Goal: Task Accomplishment & Management: Complete application form

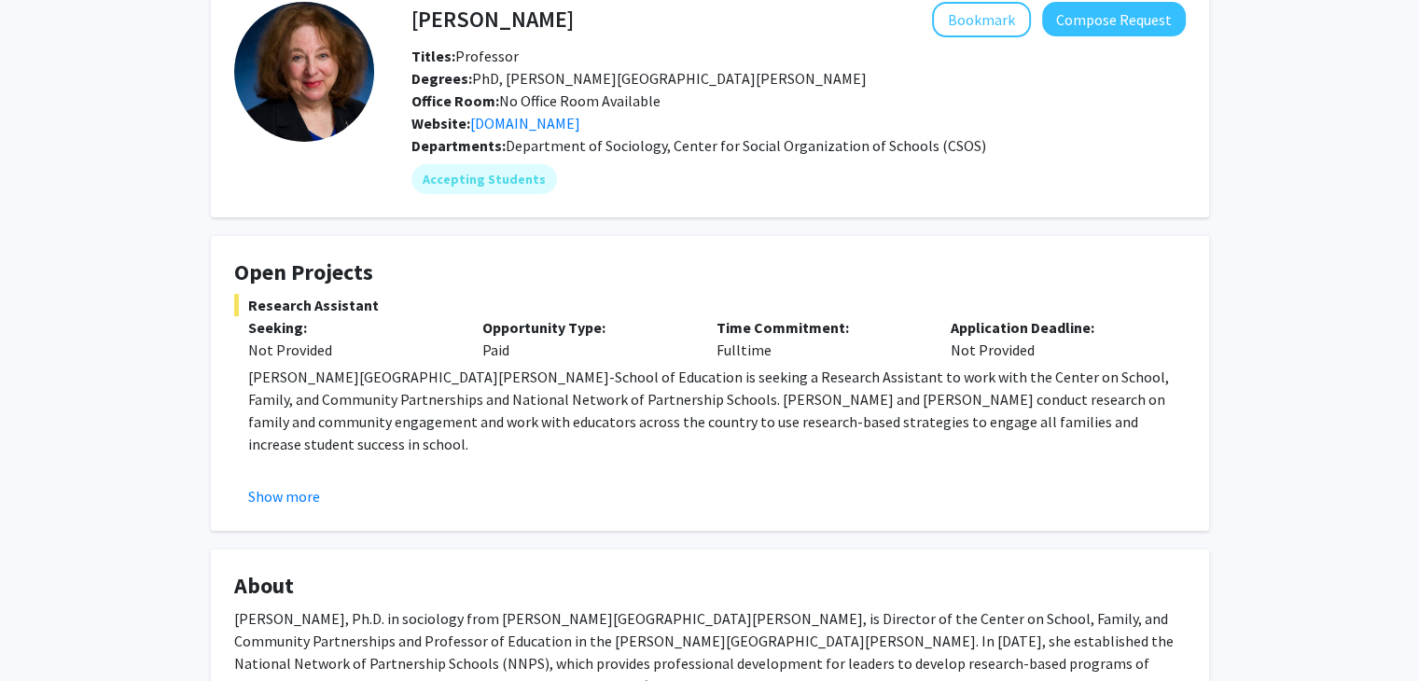
scroll to position [112, 0]
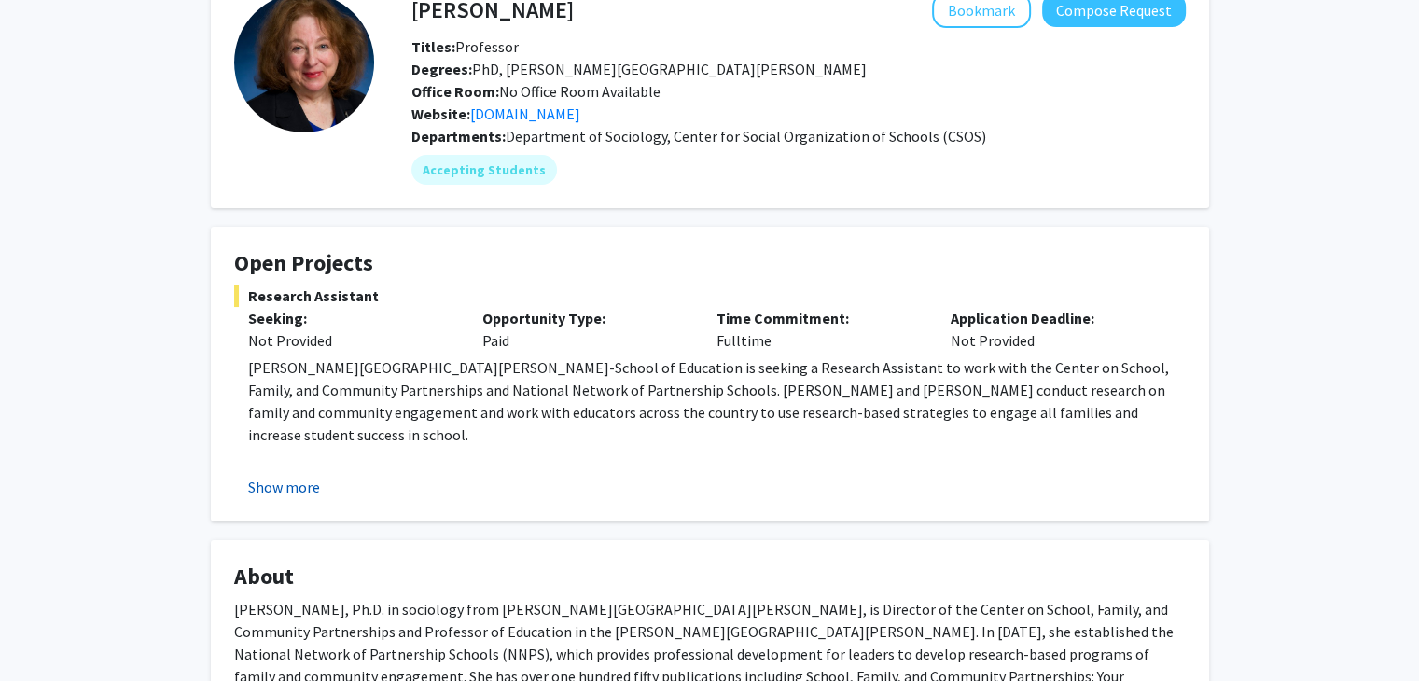
click at [304, 486] on button "Show more" at bounding box center [284, 487] width 72 height 22
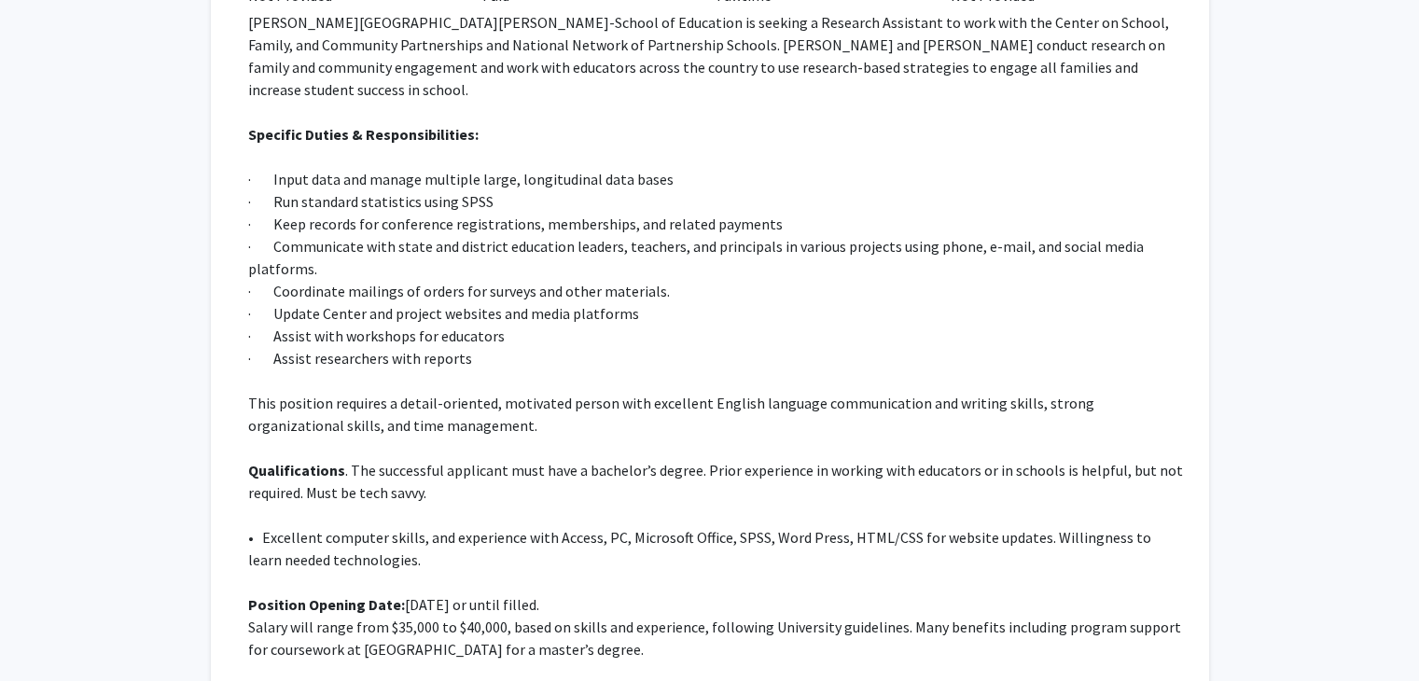
scroll to position [458, 0]
click at [526, 503] on p at bounding box center [716, 514] width 937 height 22
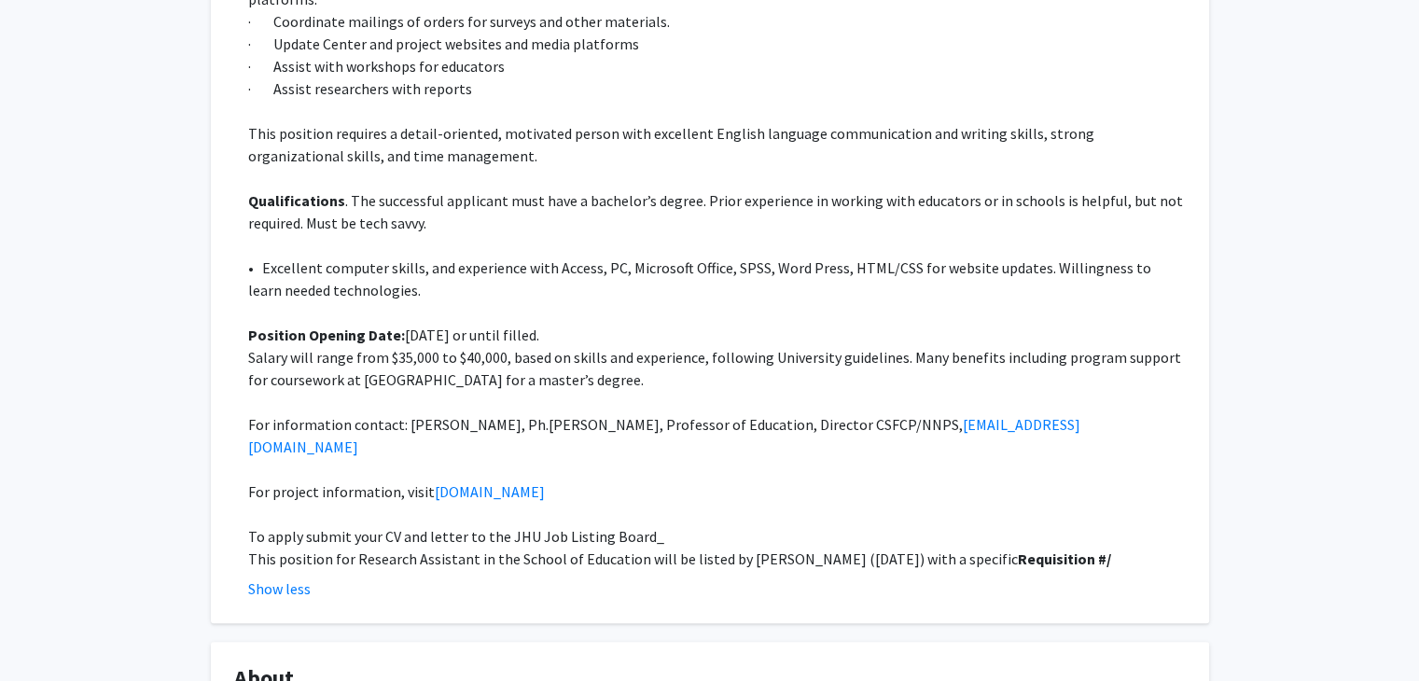
scroll to position [817, 0]
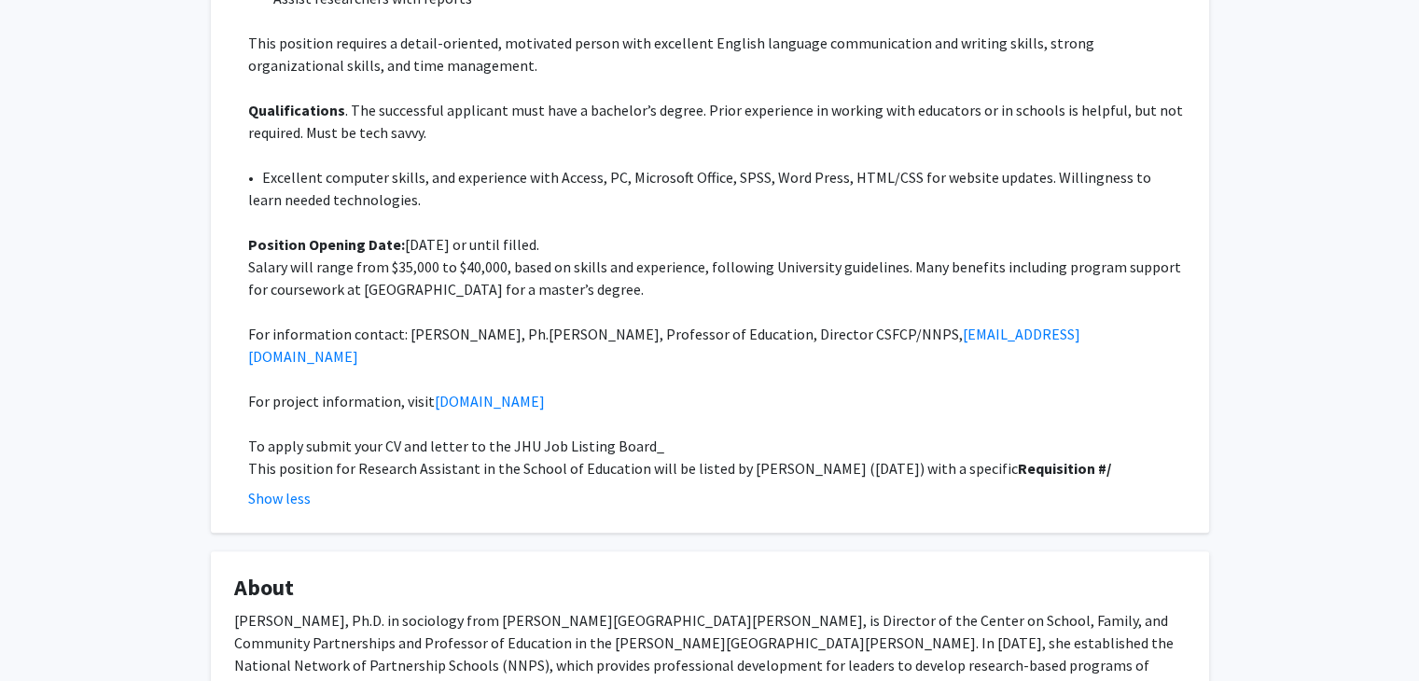
click at [312, 487] on div "Show less" at bounding box center [716, 498] width 937 height 22
click at [295, 487] on button "Show less" at bounding box center [279, 498] width 62 height 22
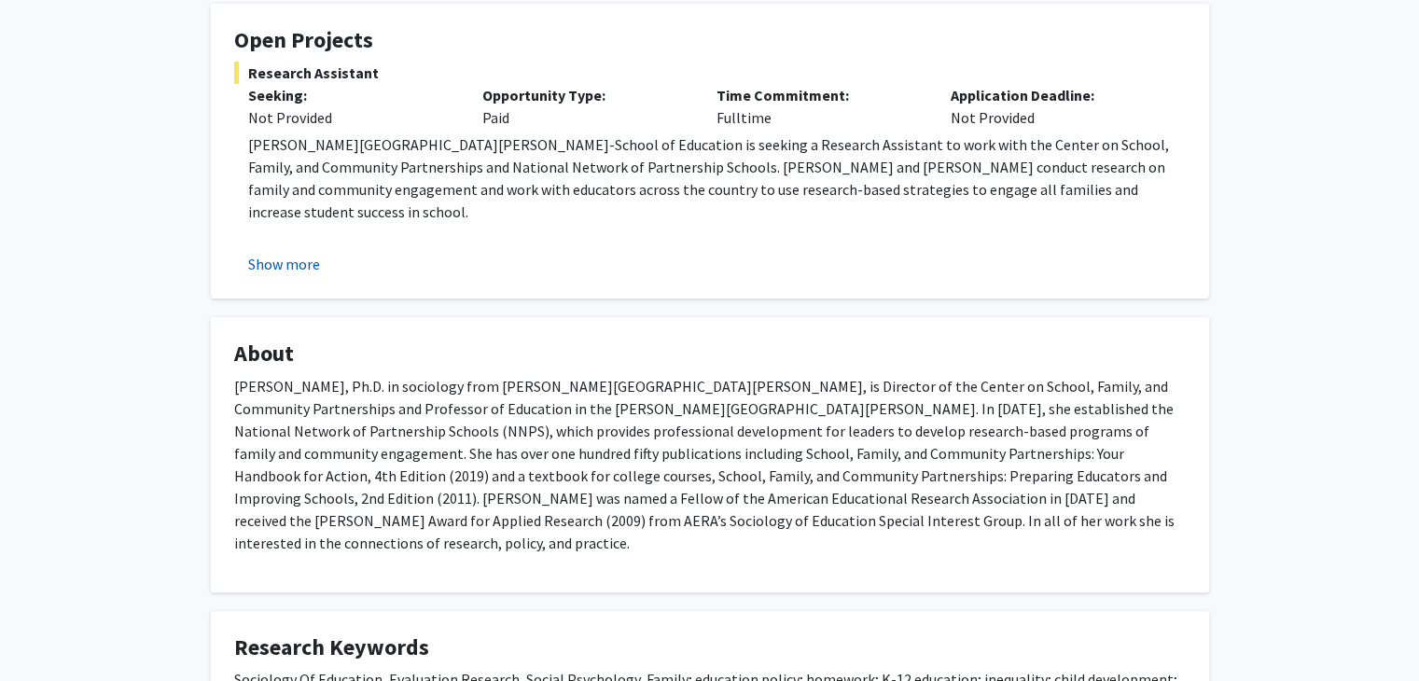
scroll to position [343, 0]
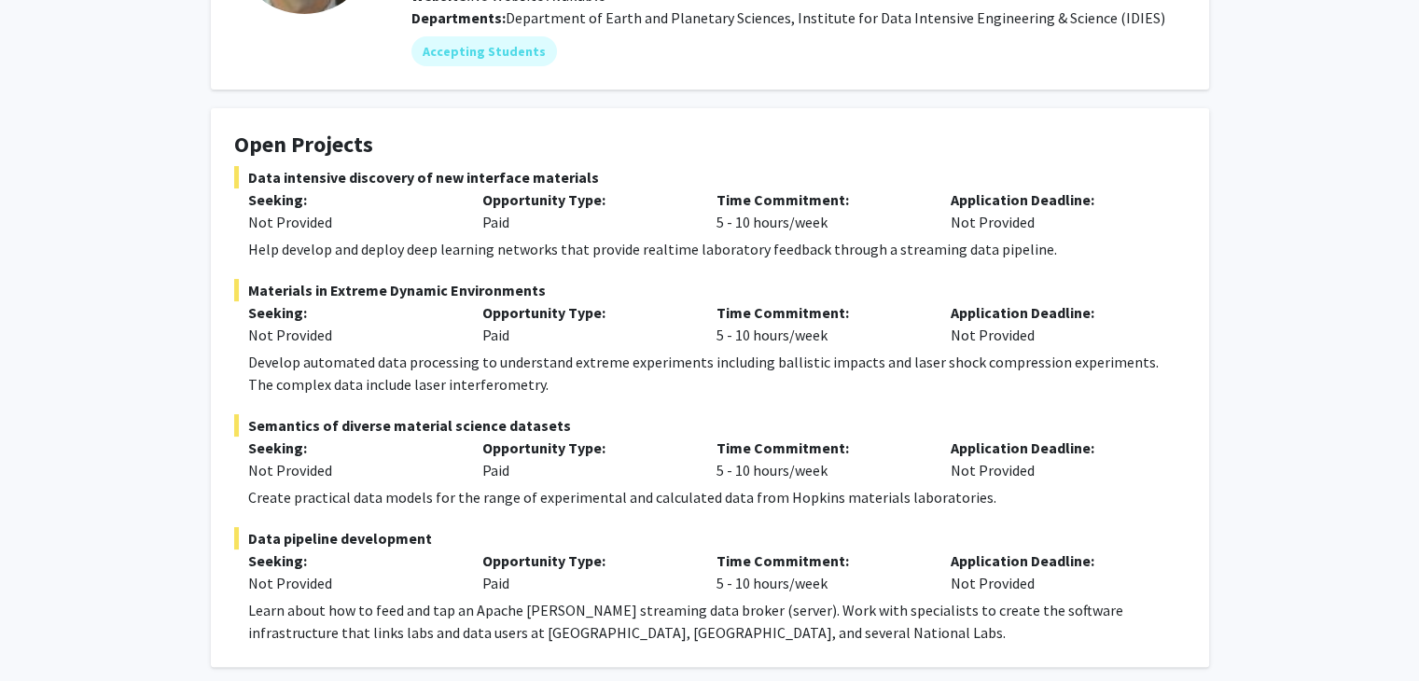
scroll to position [231, 0]
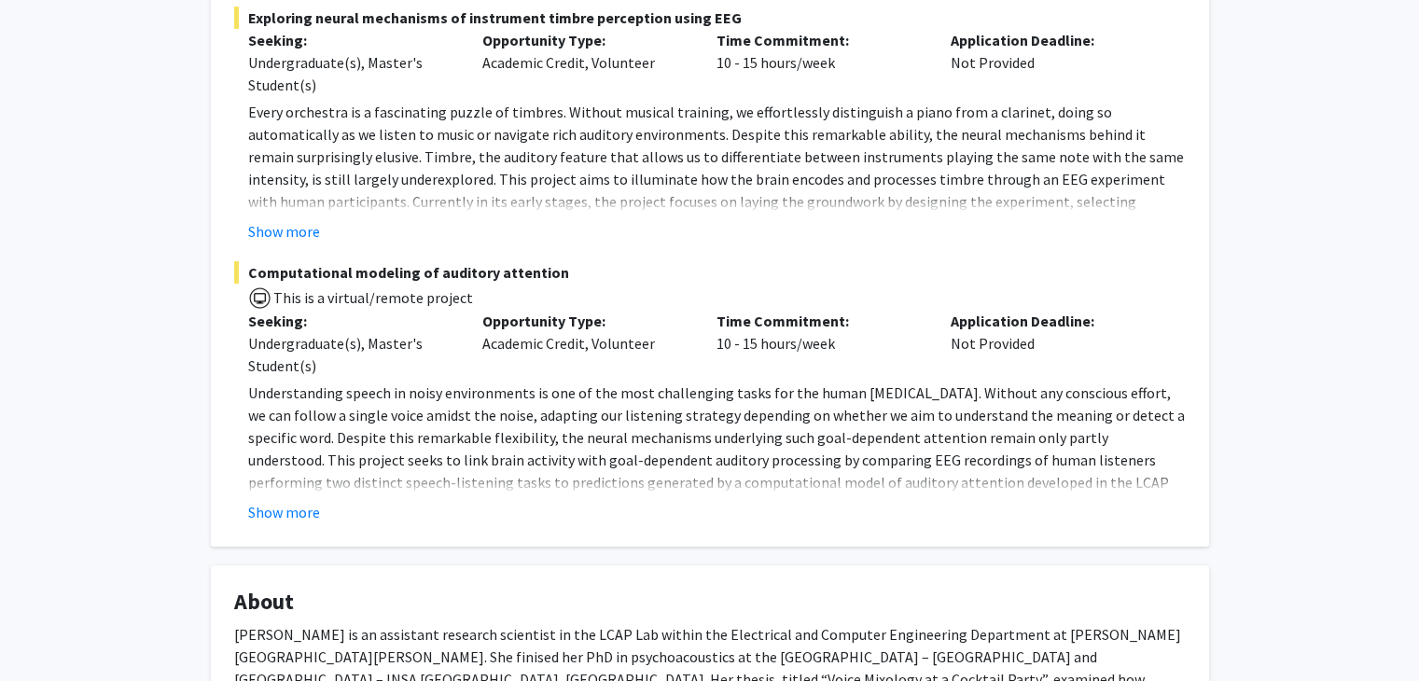
scroll to position [339, 0]
click at [289, 507] on button "Show more" at bounding box center [284, 511] width 72 height 22
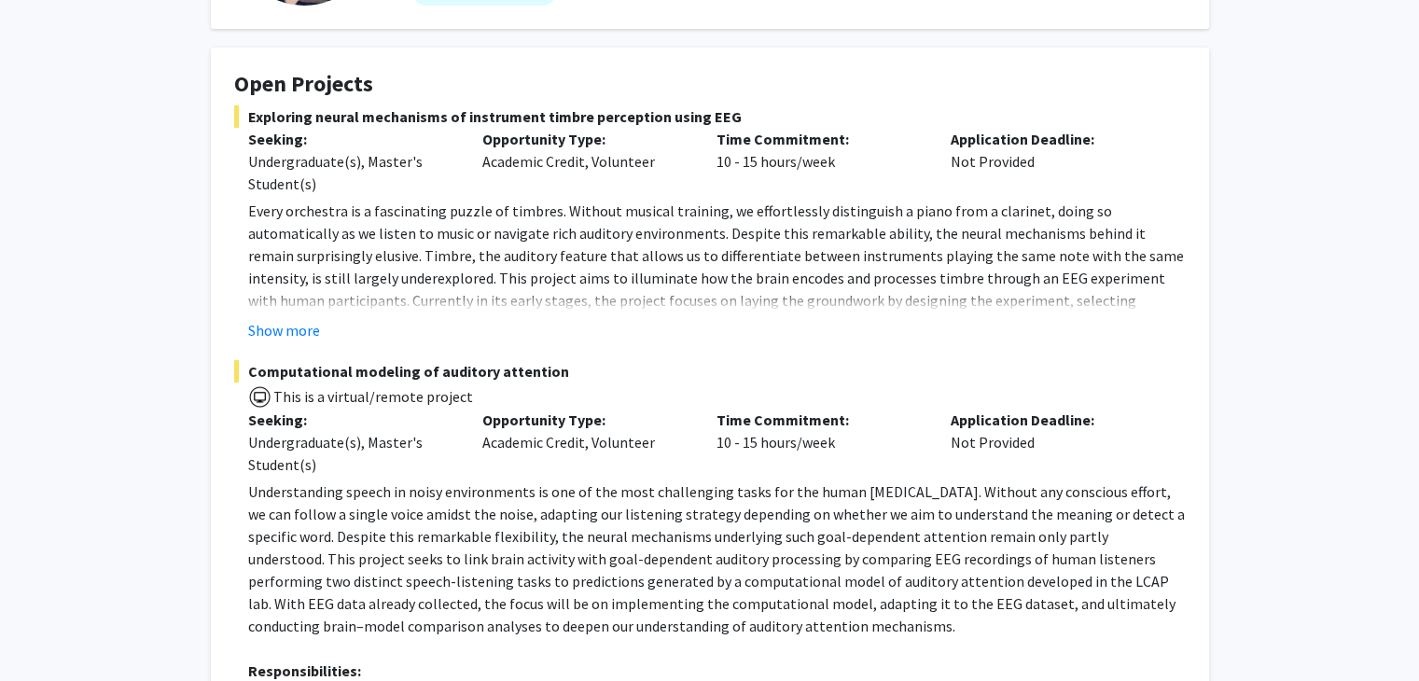
scroll to position [0, 0]
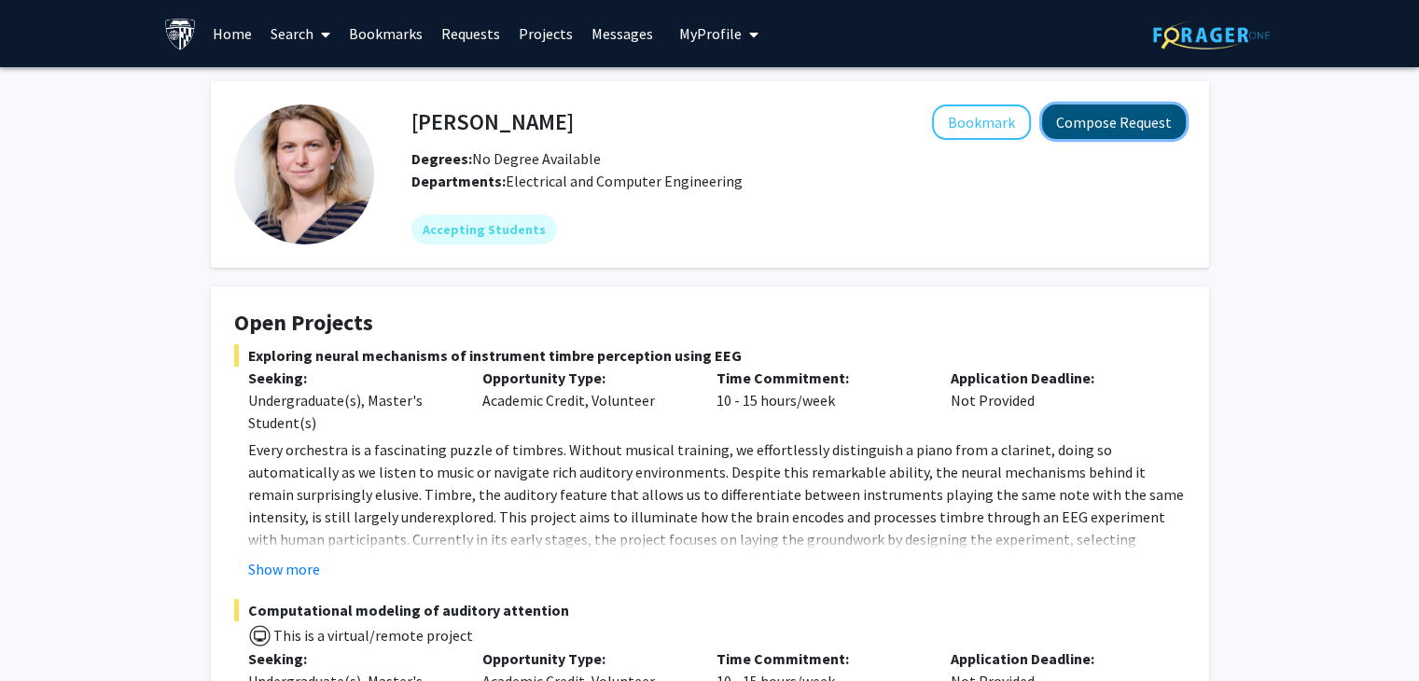
click at [1089, 130] on button "Compose Request" at bounding box center [1114, 121] width 144 height 35
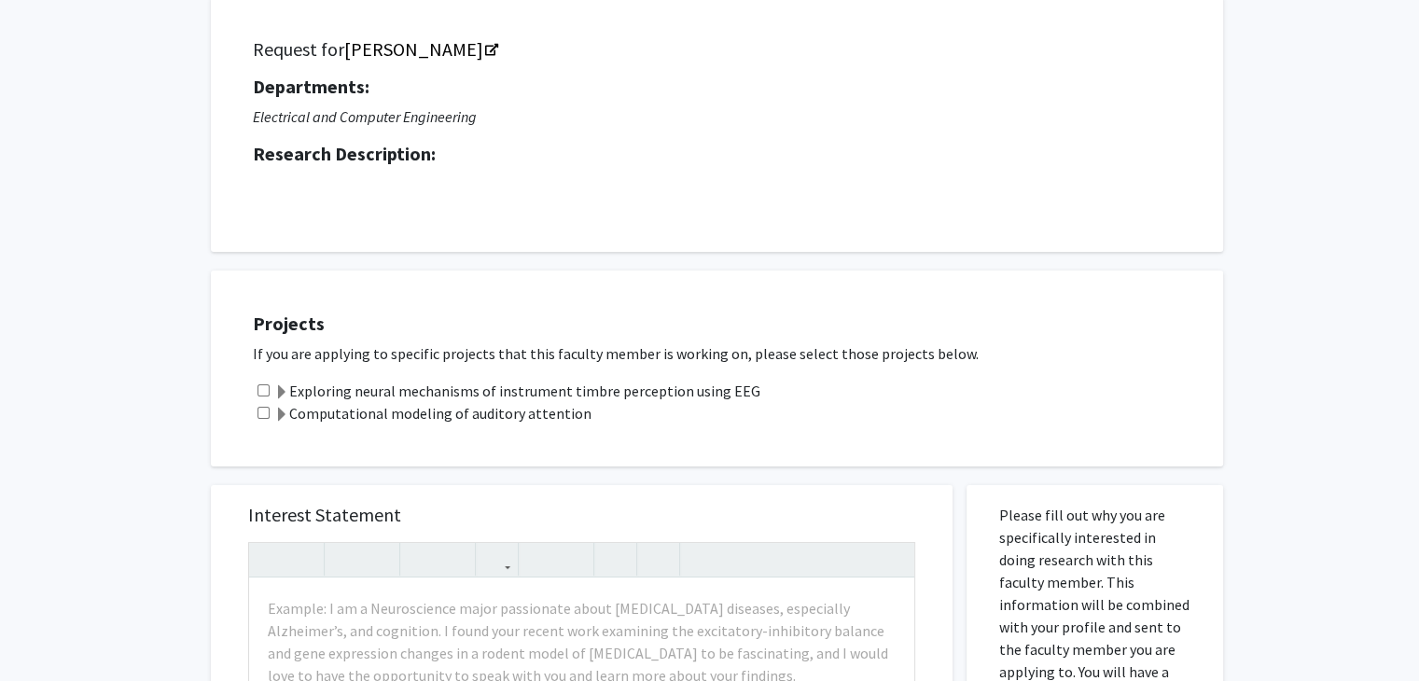
scroll to position [144, 0]
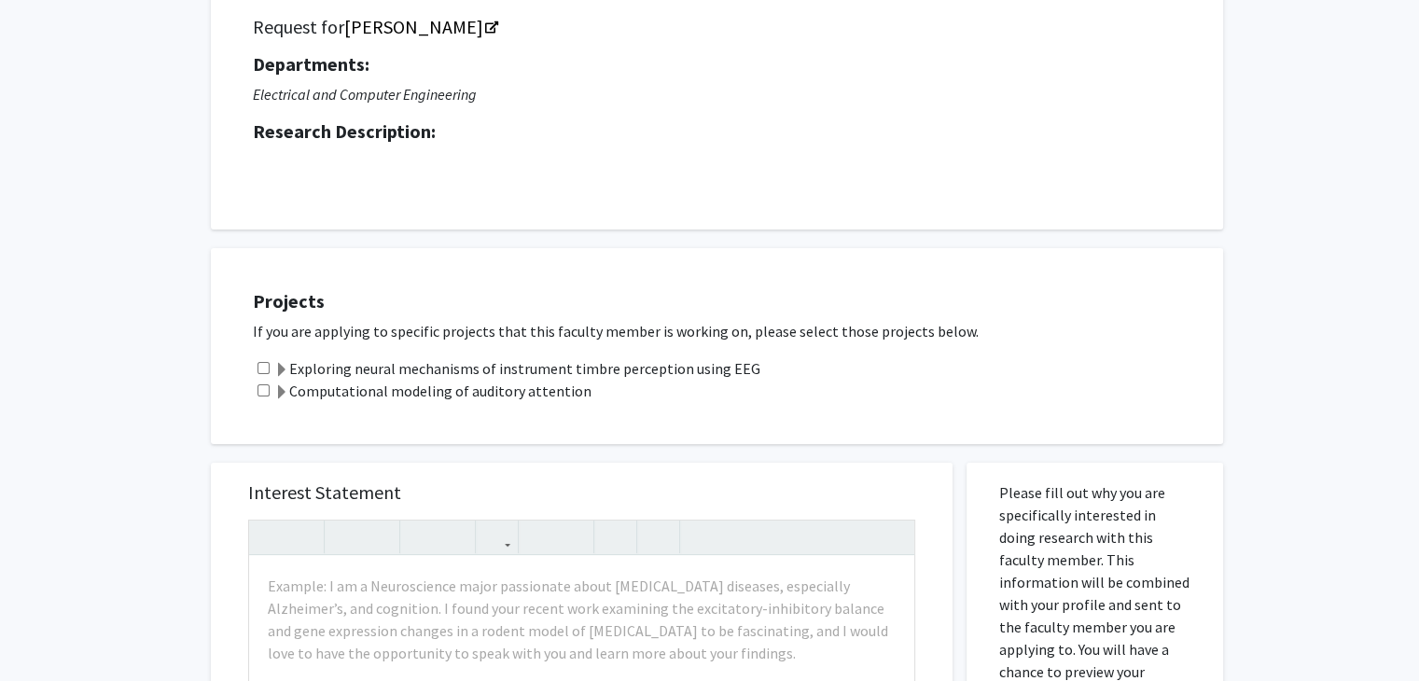
click at [276, 372] on span at bounding box center [281, 370] width 15 height 15
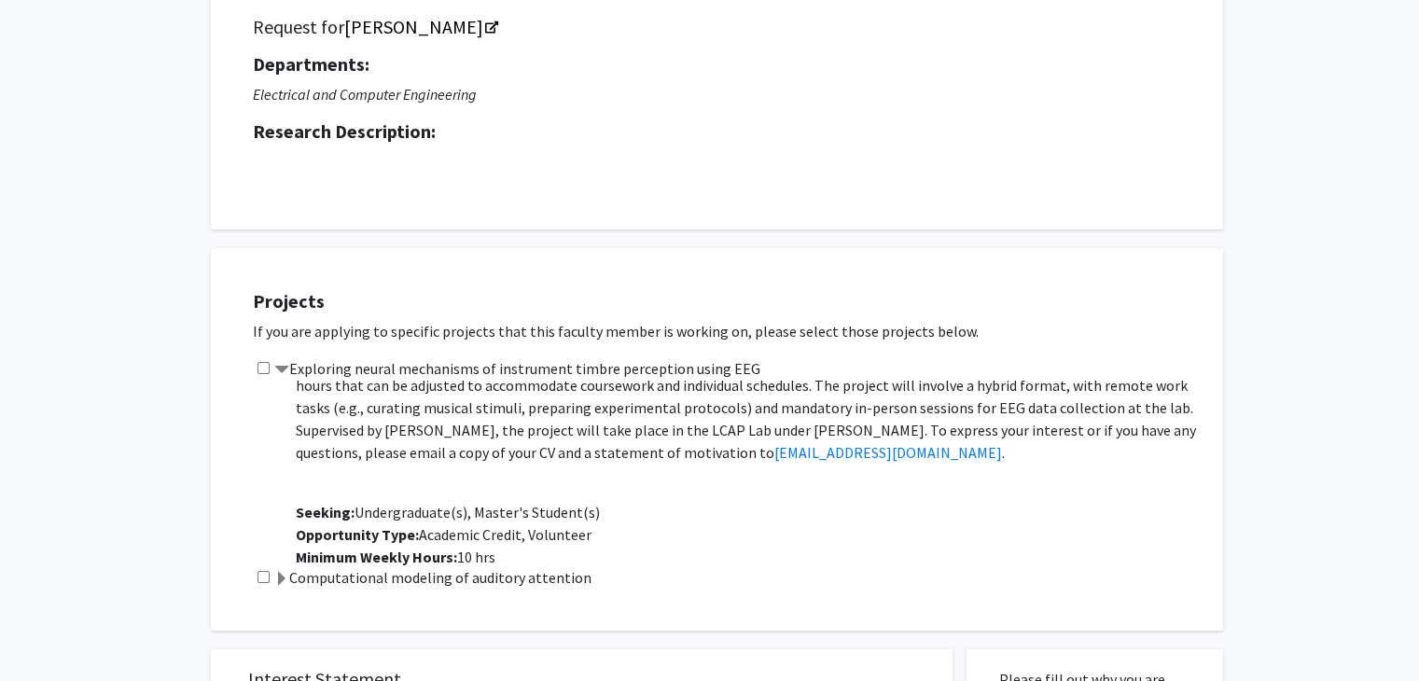
scroll to position [688, 0]
click at [280, 581] on span at bounding box center [281, 579] width 15 height 15
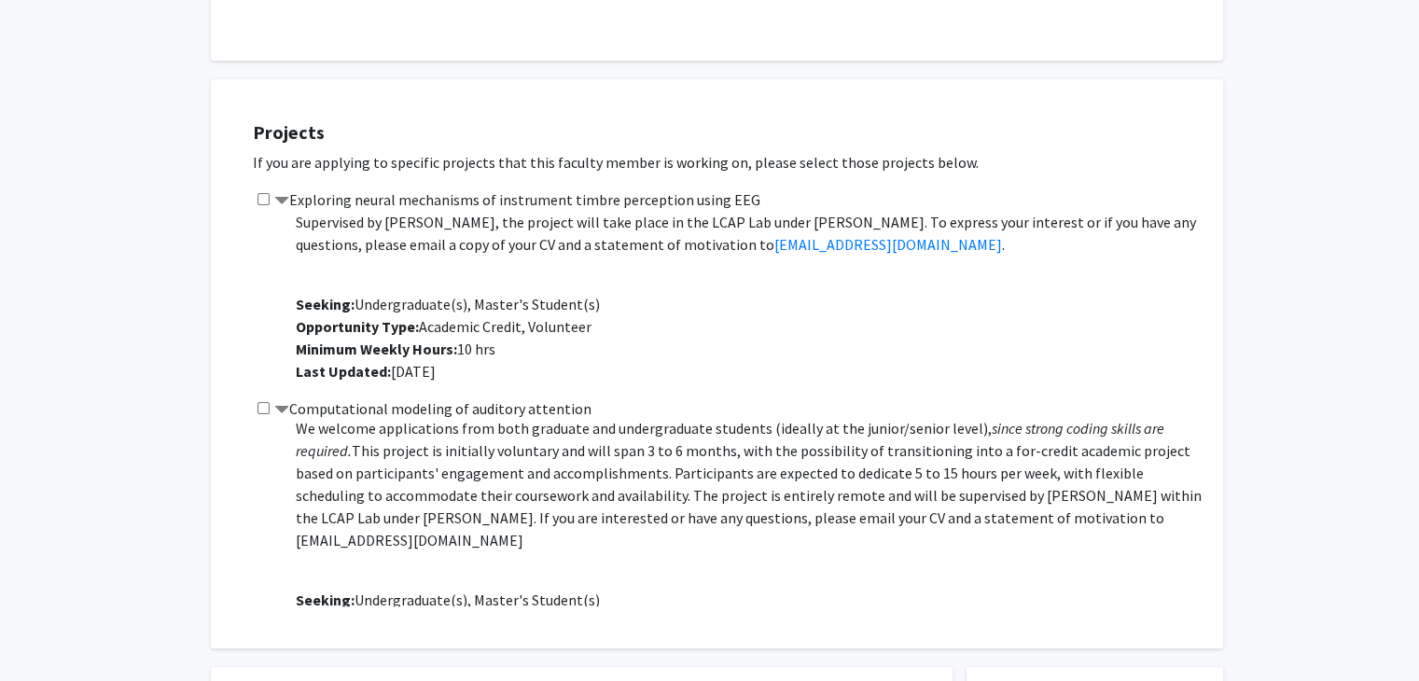
scroll to position [751, 0]
click at [265, 404] on input "checkbox" at bounding box center [263, 408] width 12 height 12
checkbox input "true"
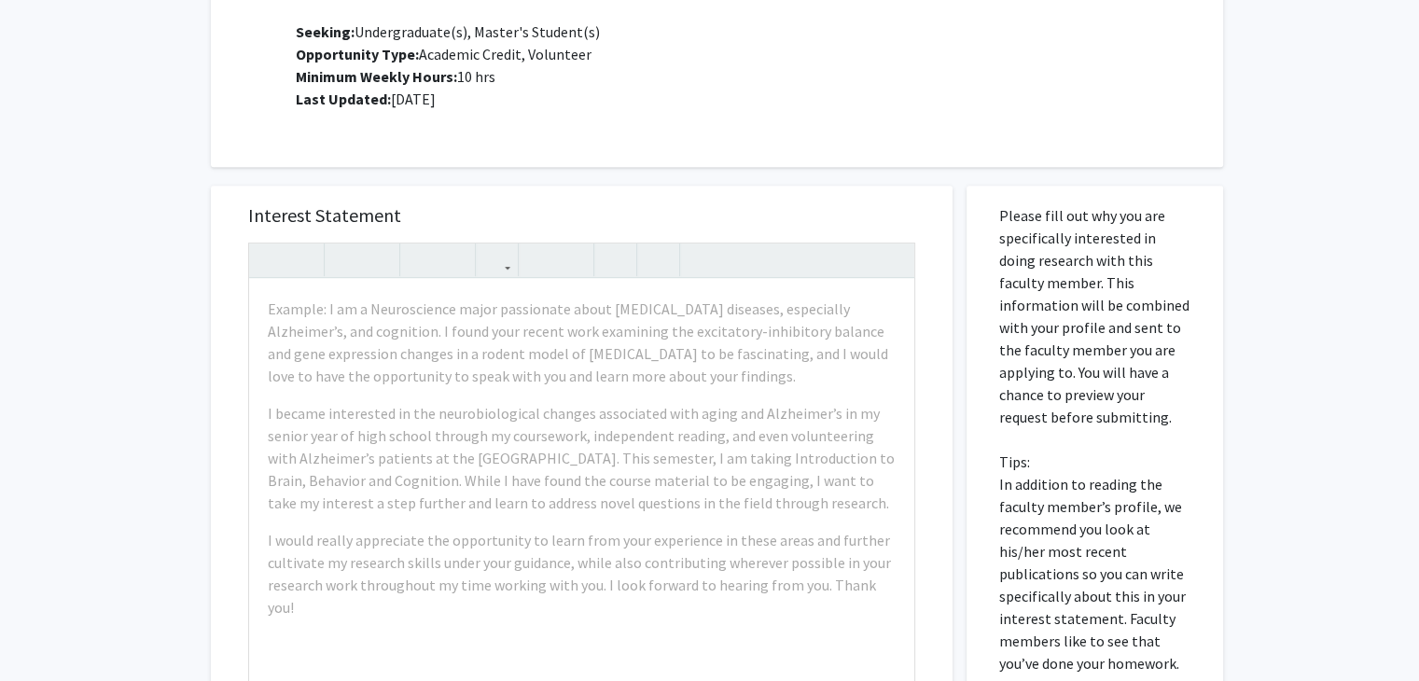
scroll to position [1216, 0]
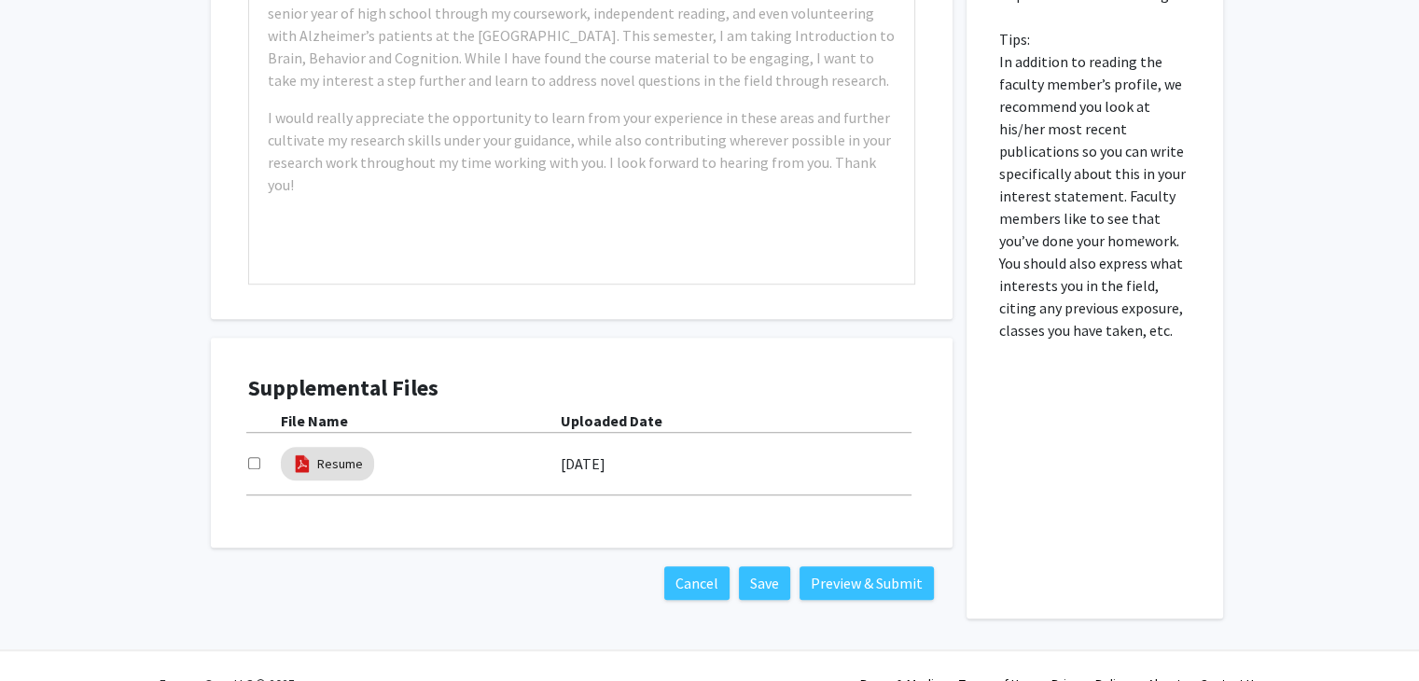
click at [250, 462] on input "checkbox" at bounding box center [254, 463] width 12 height 12
checkbox input "true"
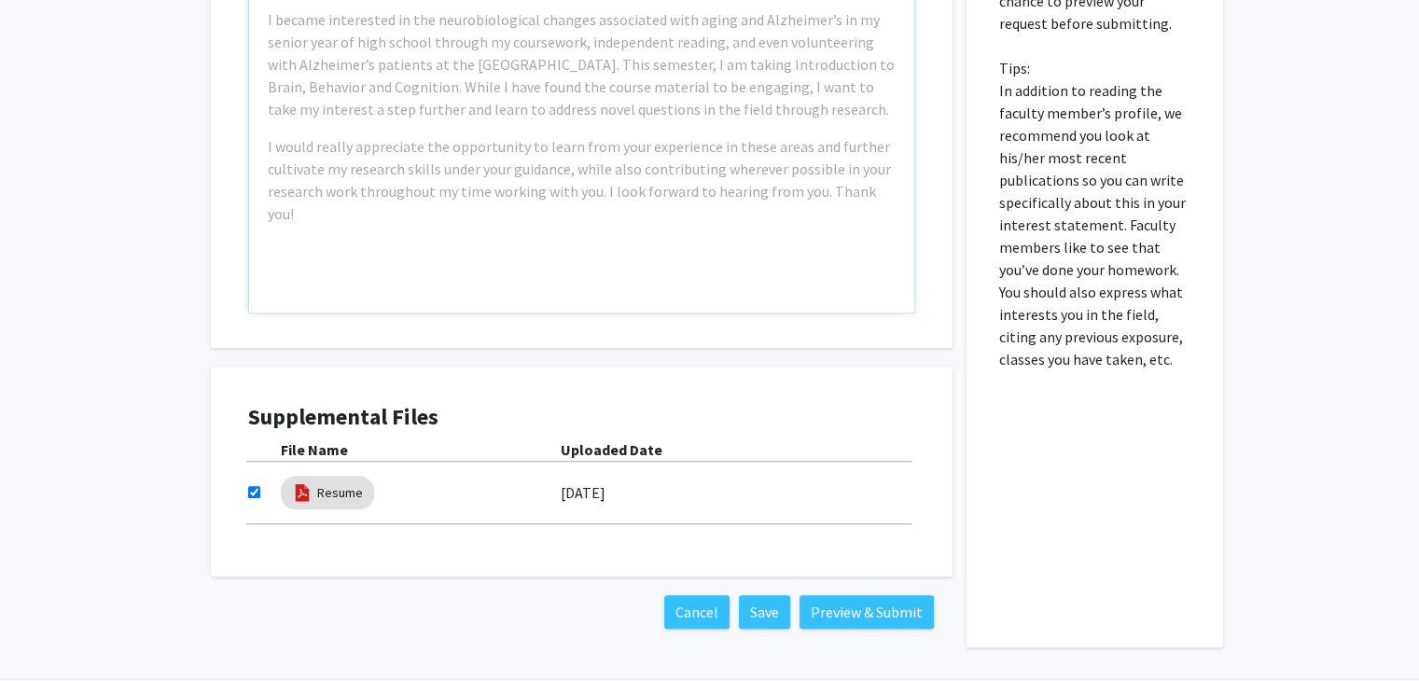
scroll to position [1185, 0]
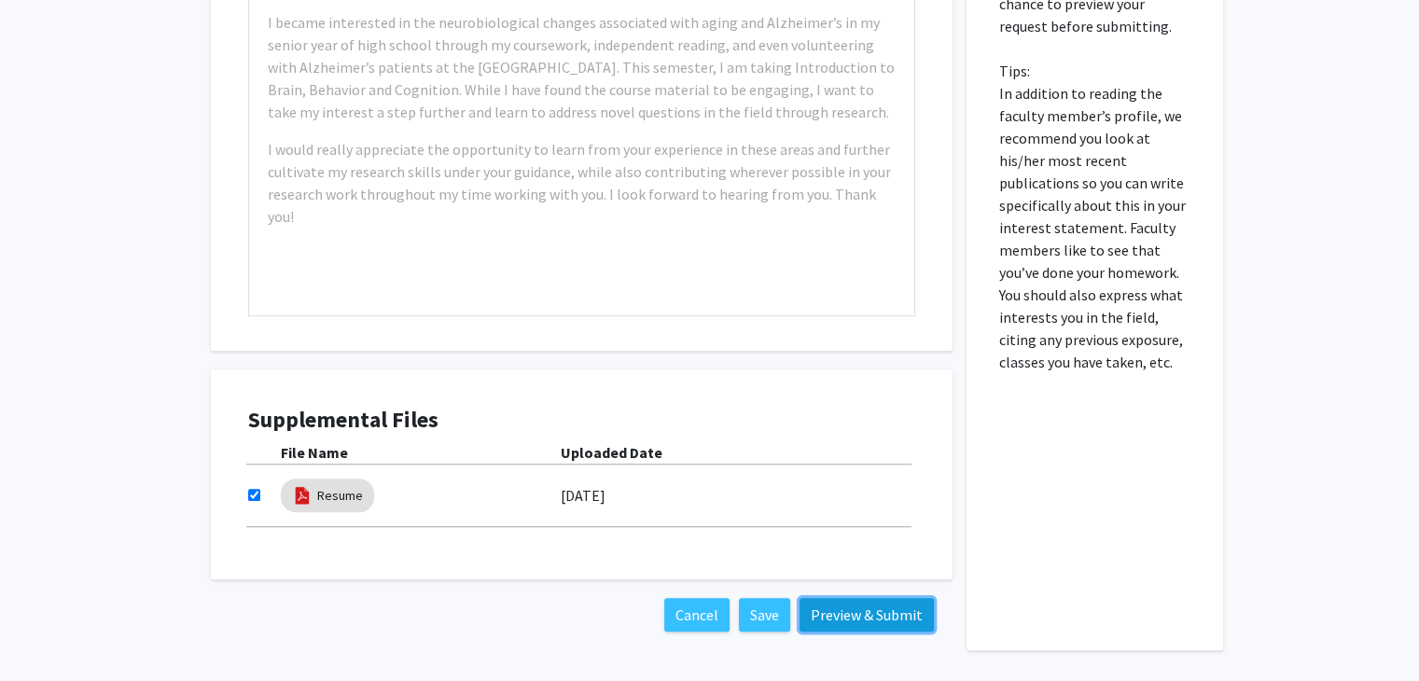
click at [811, 608] on button "Preview & Submit" at bounding box center [866, 615] width 134 height 34
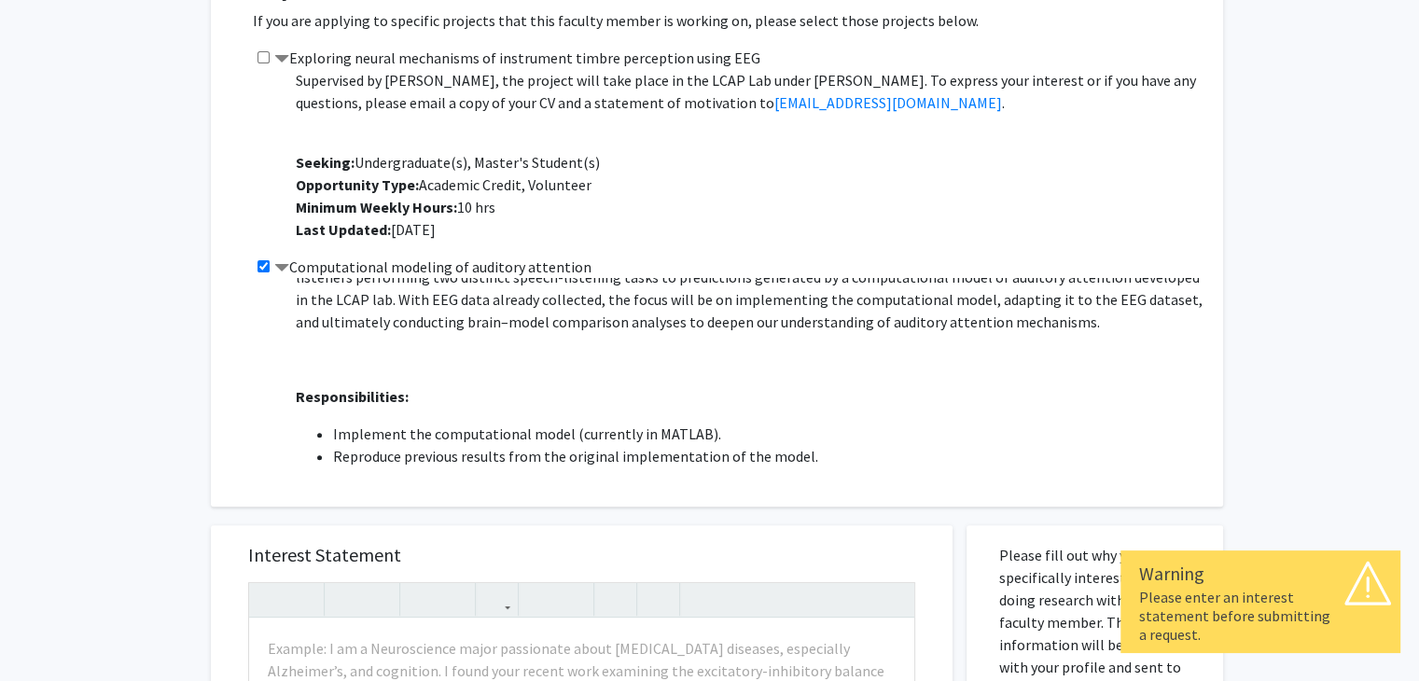
scroll to position [0, 0]
